Goal: Transaction & Acquisition: Purchase product/service

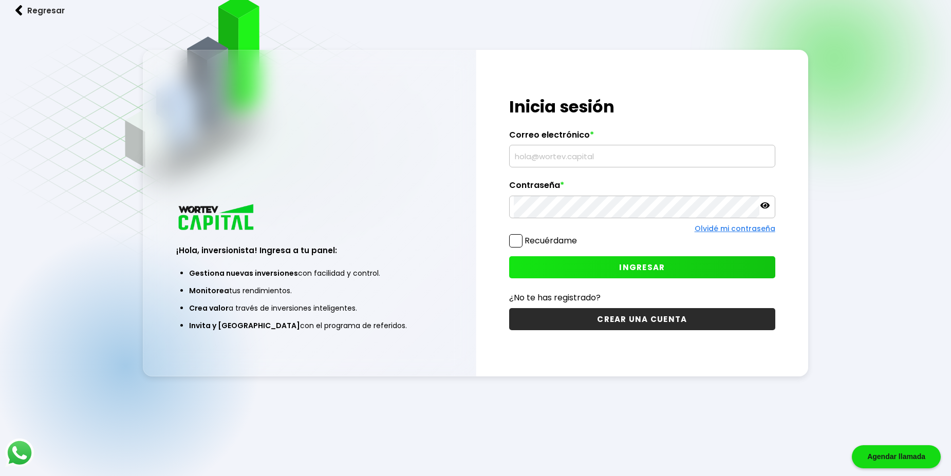
click at [530, 160] on input "text" at bounding box center [642, 156] width 256 height 22
type input "e"
click at [654, 273] on span "INGRESAR" at bounding box center [642, 267] width 46 height 11
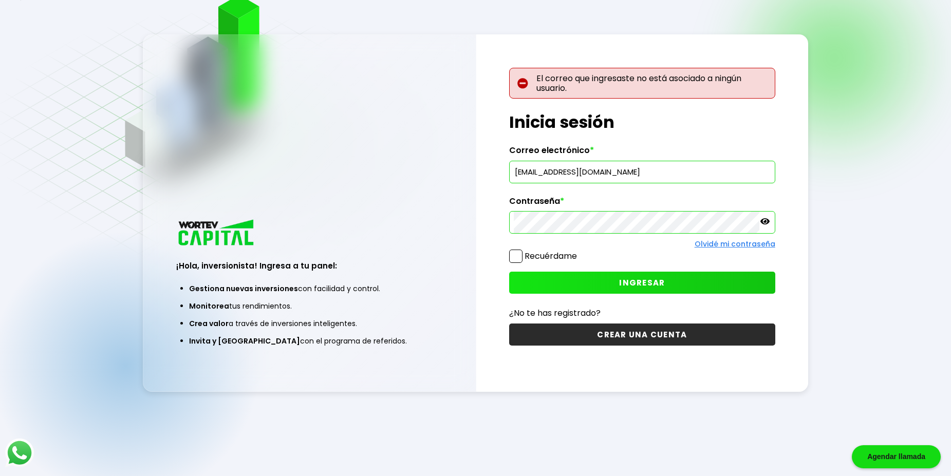
click at [541, 173] on input "[EMAIL_ADDRESS][DOMAIN_NAME]" at bounding box center [642, 172] width 256 height 22
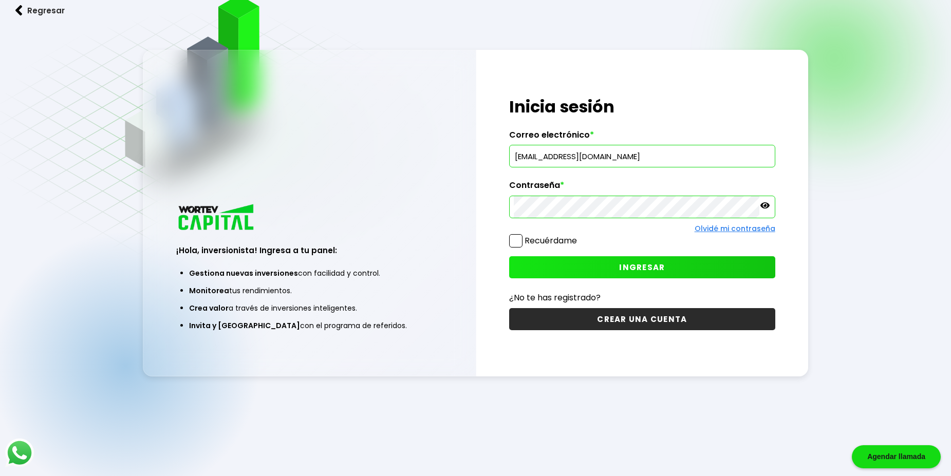
type input "[EMAIL_ADDRESS][DOMAIN_NAME]"
click at [659, 269] on span "INGRESAR" at bounding box center [642, 267] width 46 height 11
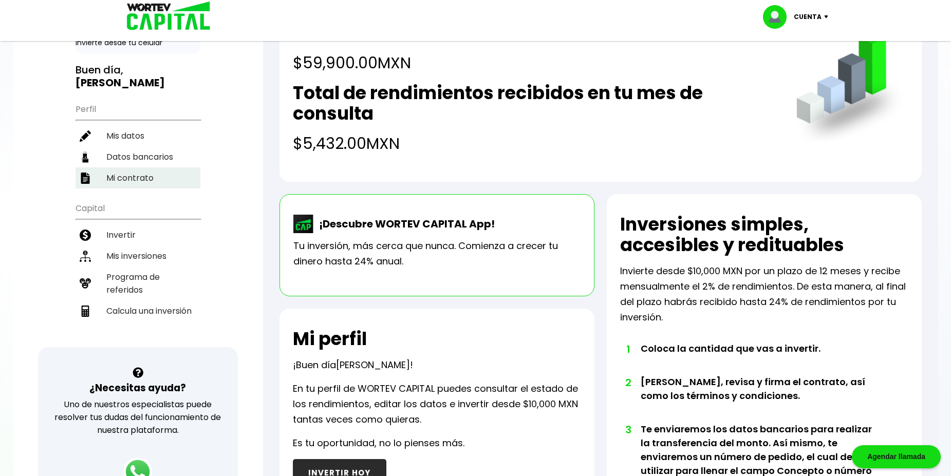
scroll to position [16, 0]
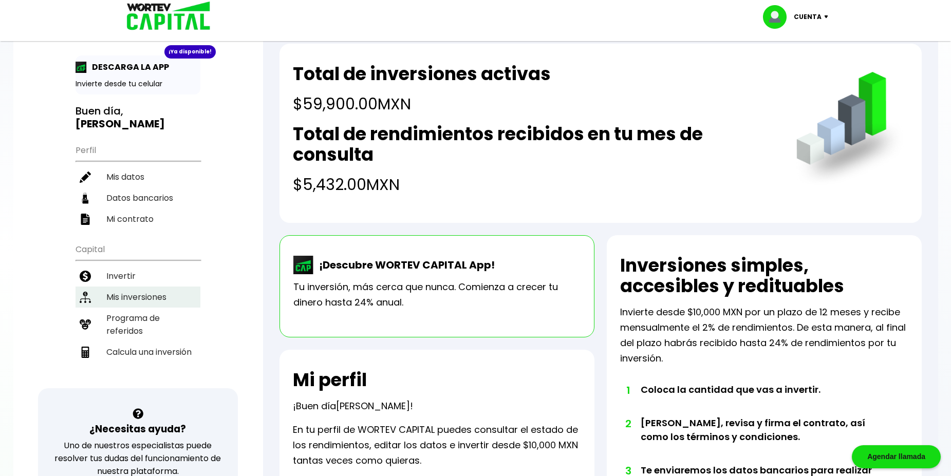
click at [147, 287] on li "Mis inversiones" at bounding box center [138, 297] width 125 height 21
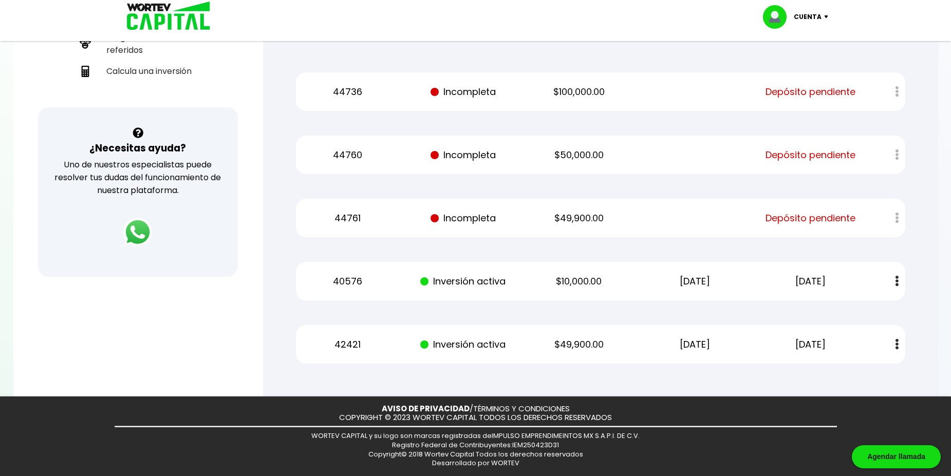
scroll to position [353, 0]
click at [492, 219] on p "Incompleta" at bounding box center [464, 218] width 98 height 15
click at [794, 223] on span "Depósito pendiente" at bounding box center [810, 218] width 90 height 15
click at [853, 223] on div "44761 Incompleta $49,900.00 Depósito pendiente" at bounding box center [600, 218] width 609 height 39
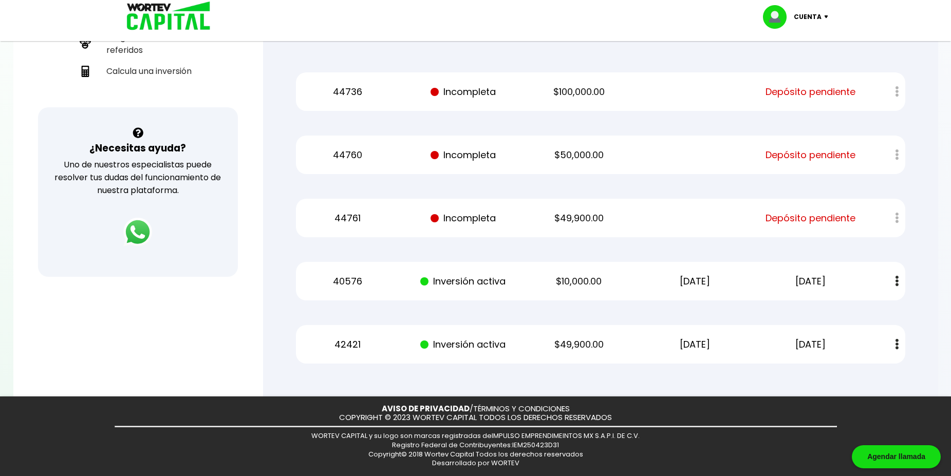
click at [891, 217] on div at bounding box center [889, 218] width 30 height 22
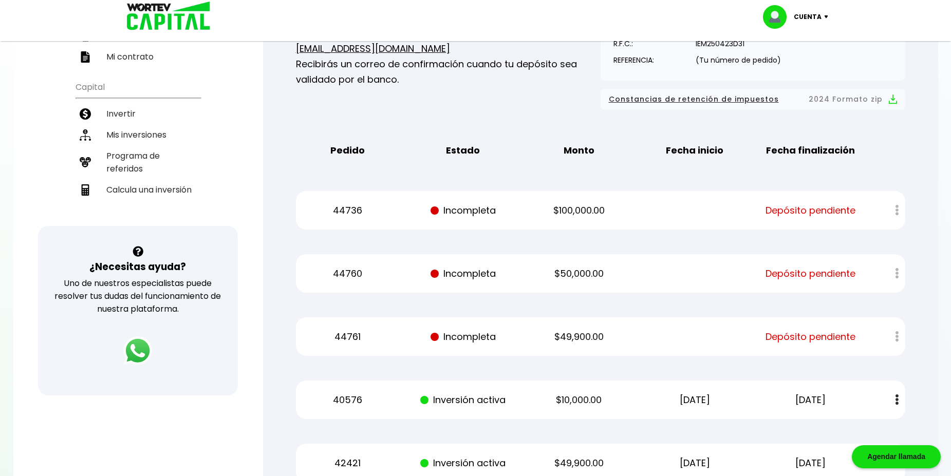
scroll to position [160, 0]
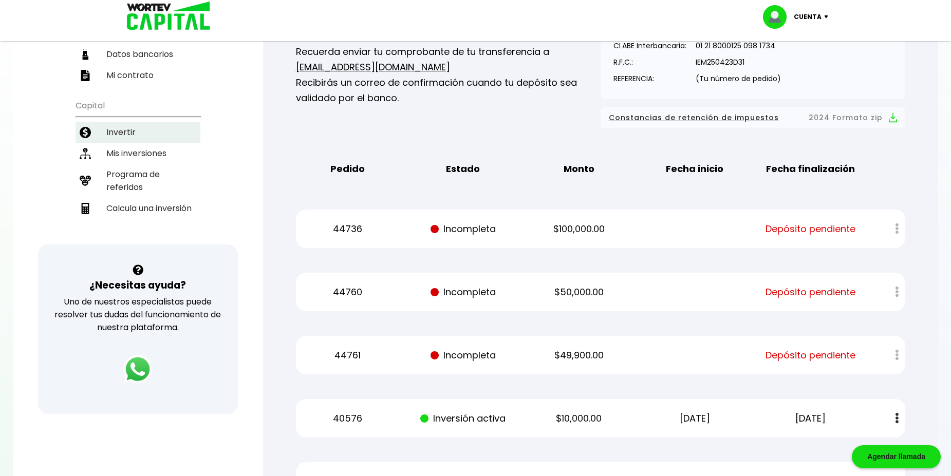
click at [128, 122] on li "Invertir" at bounding box center [138, 132] width 125 height 21
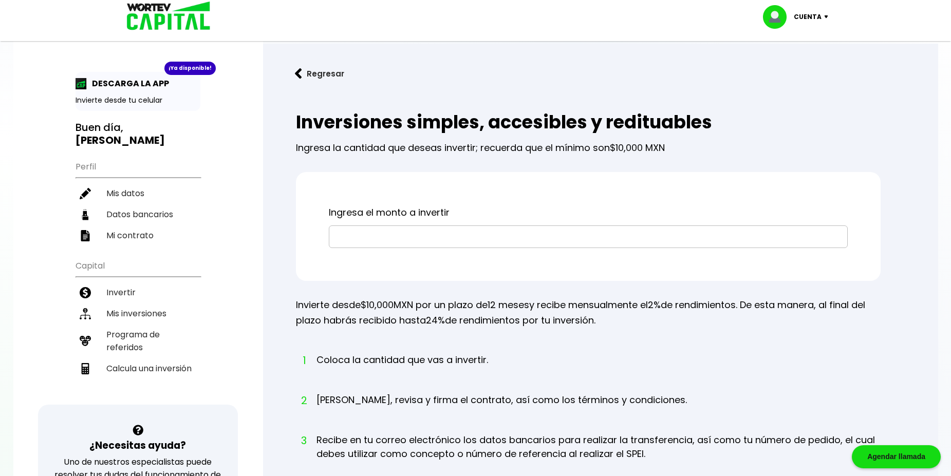
click at [356, 248] on input "text" at bounding box center [588, 237] width 510 height 22
type input "$49,900"
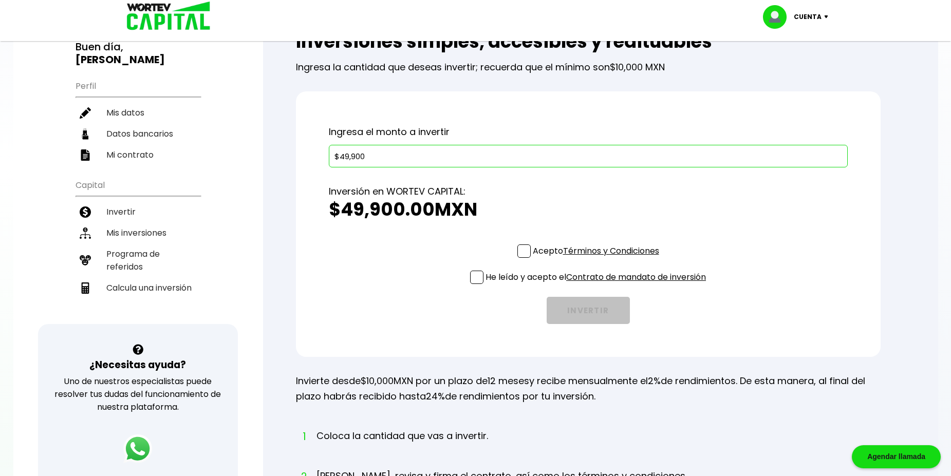
scroll to position [82, 0]
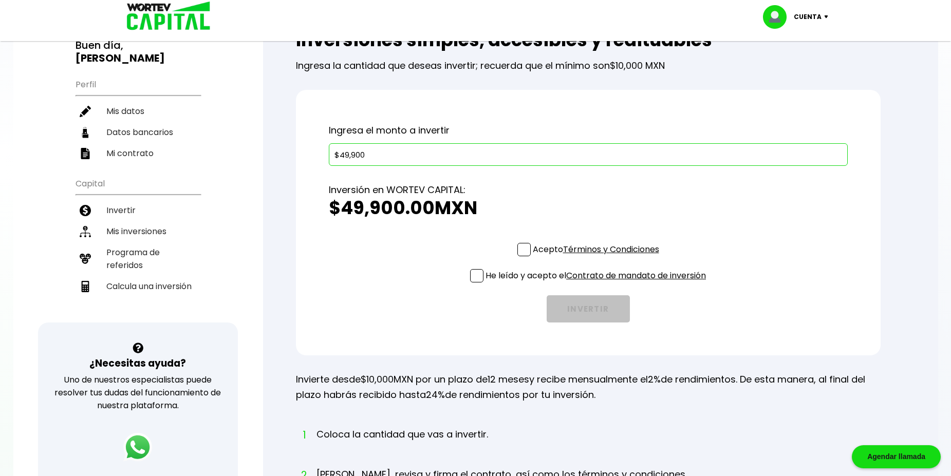
click at [520, 256] on span at bounding box center [523, 249] width 13 height 13
click at [598, 257] on input "Acepto Términos y Condiciones" at bounding box center [598, 257] width 0 height 0
click at [470, 283] on span at bounding box center [476, 275] width 13 height 13
click at [598, 284] on input "He leído y acepto el Contrato de mandato de inversión" at bounding box center [598, 284] width 0 height 0
click at [581, 323] on button "INVERTIR" at bounding box center [588, 308] width 83 height 27
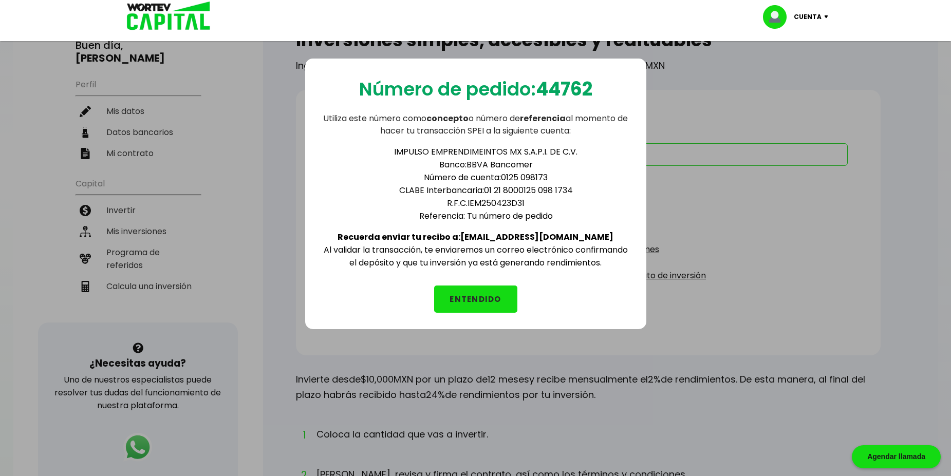
click at [471, 306] on button "ENTENDIDO" at bounding box center [475, 299] width 83 height 27
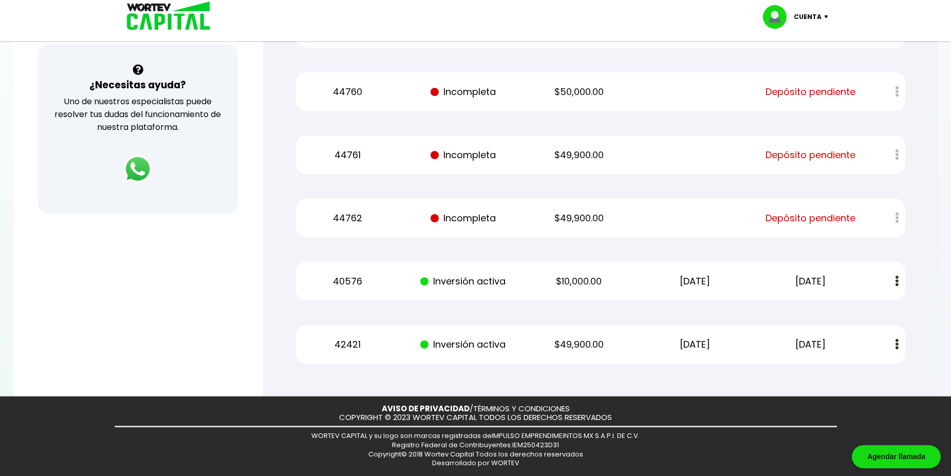
scroll to position [403, 0]
